Goal: Task Accomplishment & Management: Manage account settings

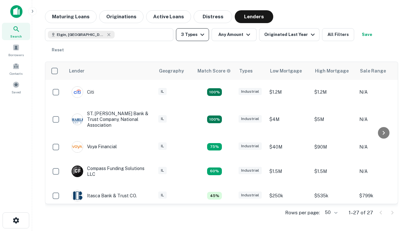
click at [192, 35] on button "3 Types" at bounding box center [192, 34] width 33 height 13
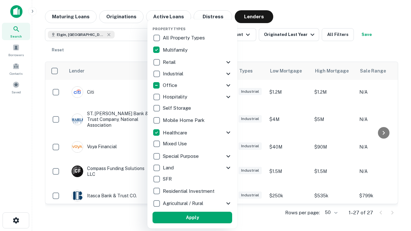
click at [192, 218] on button "Apply" at bounding box center [193, 218] width 80 height 12
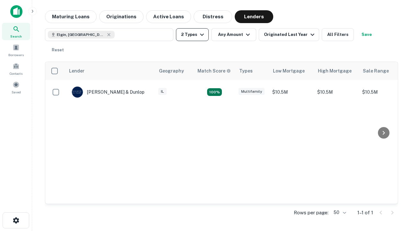
click at [192, 35] on button "2 Types" at bounding box center [192, 34] width 33 height 13
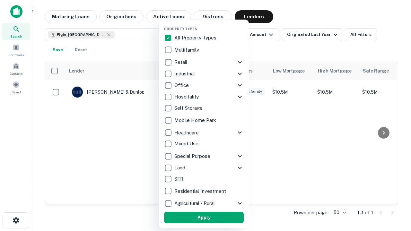
click at [204, 218] on button "Apply" at bounding box center [204, 218] width 80 height 12
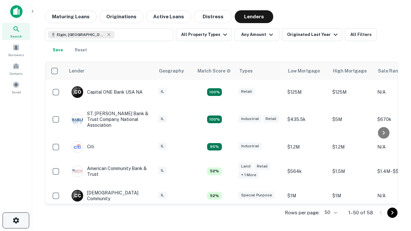
click at [16, 221] on icon "button" at bounding box center [16, 221] width 8 height 8
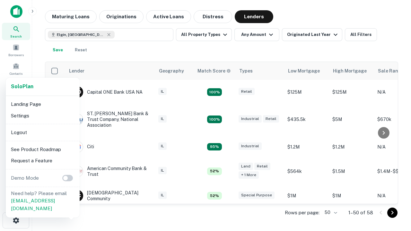
click at [42, 132] on li "Logout" at bounding box center [42, 133] width 69 height 12
